Goal: Obtain resource: Download file/media

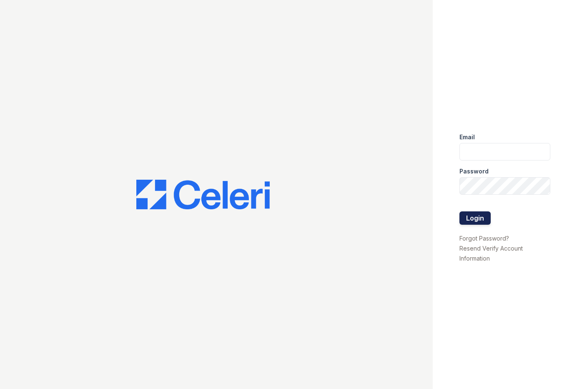
type input "jadastallings@spmlv.com"
click at [481, 219] on button "Login" at bounding box center [474, 217] width 31 height 13
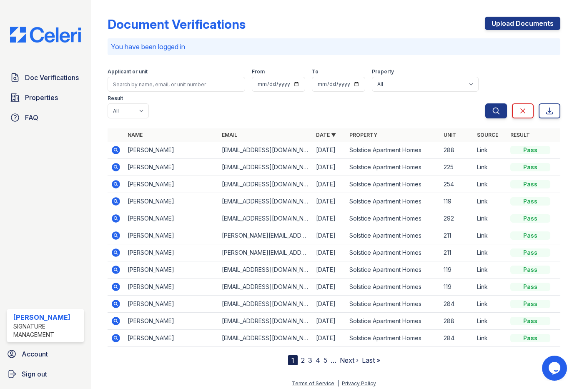
click at [120, 197] on icon at bounding box center [116, 201] width 8 height 8
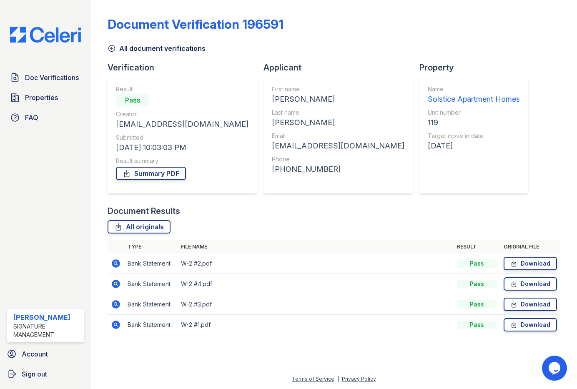
click at [111, 261] on icon at bounding box center [116, 263] width 10 height 10
click at [163, 165] on div "Result summary" at bounding box center [182, 161] width 133 height 8
click at [163, 168] on link "Summary PDF" at bounding box center [151, 173] width 70 height 13
click at [116, 265] on icon at bounding box center [116, 263] width 8 height 8
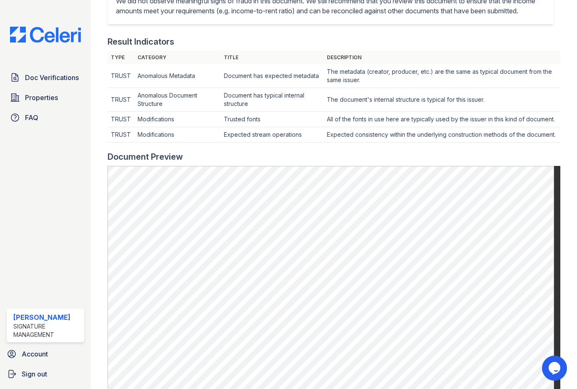
scroll to position [375, 0]
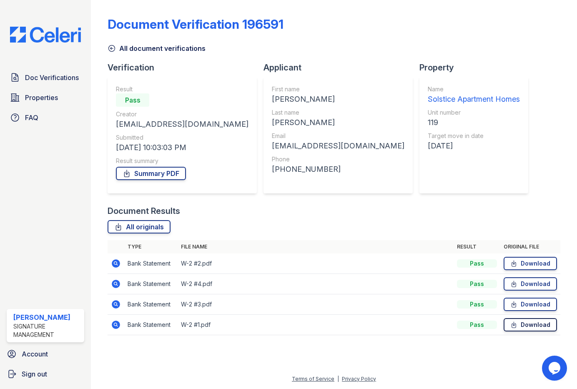
click at [538, 324] on link "Download" at bounding box center [529, 324] width 53 height 13
click at [540, 304] on link "Download" at bounding box center [529, 304] width 53 height 13
click at [541, 283] on link "Download" at bounding box center [529, 283] width 53 height 13
click at [537, 260] on link "Download" at bounding box center [529, 263] width 53 height 13
